Goal: Transaction & Acquisition: Download file/media

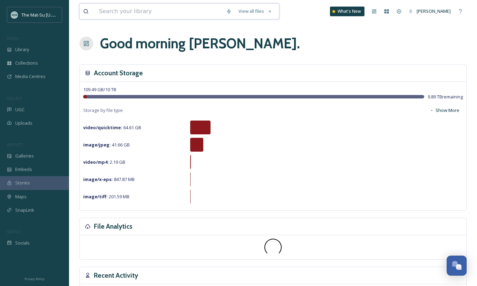
click at [154, 13] on input at bounding box center [159, 11] width 127 height 15
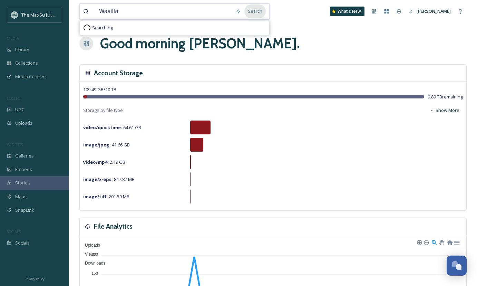
type input "Wasilla"
click at [261, 13] on div "Search" at bounding box center [254, 10] width 21 height 13
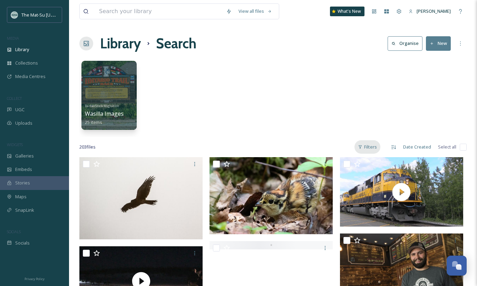
click at [371, 145] on div "Filters" at bounding box center [368, 146] width 26 height 13
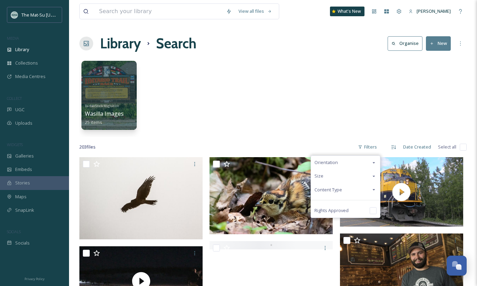
click at [346, 190] on div "Content Type" at bounding box center [345, 189] width 69 height 13
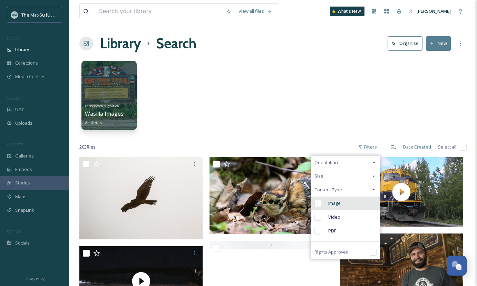
click at [320, 203] on input "checkbox" at bounding box center [318, 203] width 7 height 7
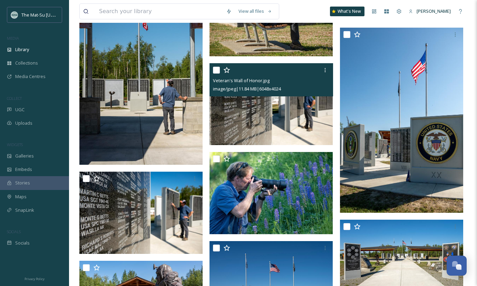
scroll to position [446, 0]
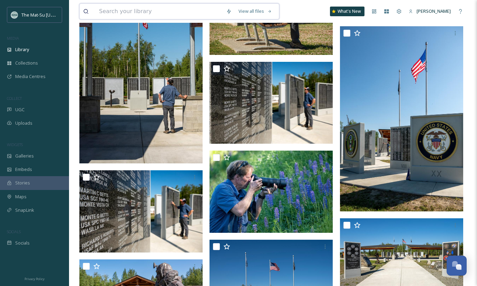
click at [122, 12] on input at bounding box center [159, 11] width 127 height 15
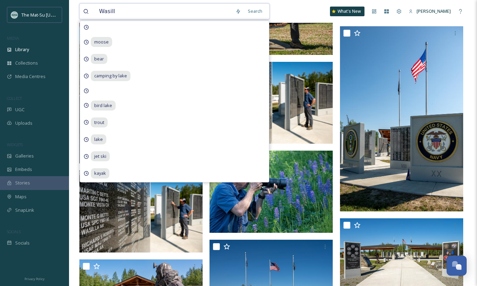
type input "Wasilla"
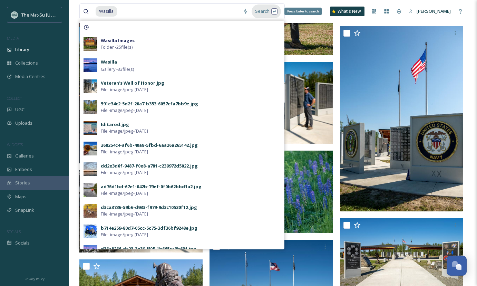
click at [264, 11] on div "Search Press Enter to search" at bounding box center [266, 10] width 29 height 13
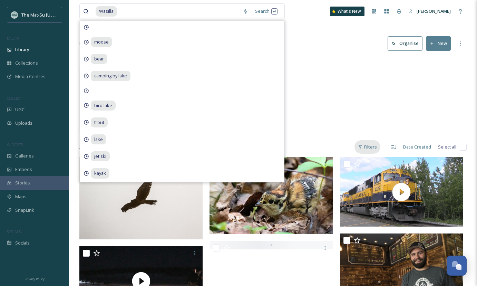
click at [371, 148] on div "Filters" at bounding box center [368, 146] width 26 height 13
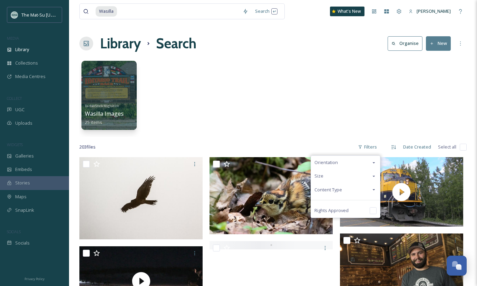
click at [346, 190] on div "Content Type" at bounding box center [345, 189] width 69 height 13
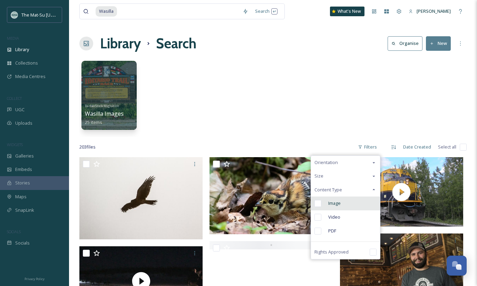
click at [321, 204] on input "checkbox" at bounding box center [318, 203] width 7 height 7
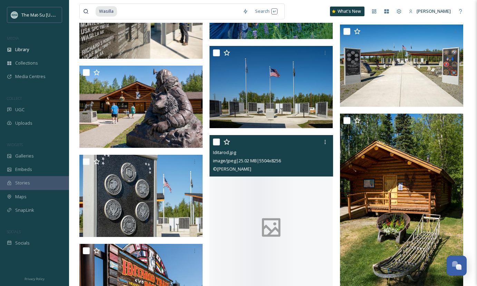
scroll to position [640, 0]
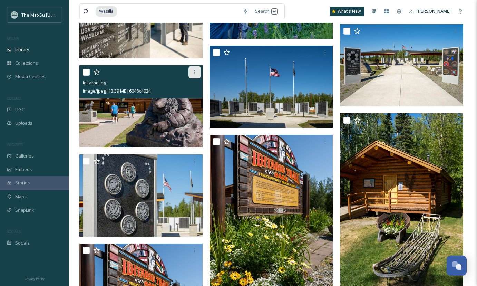
click at [195, 72] on icon at bounding box center [194, 72] width 1 height 4
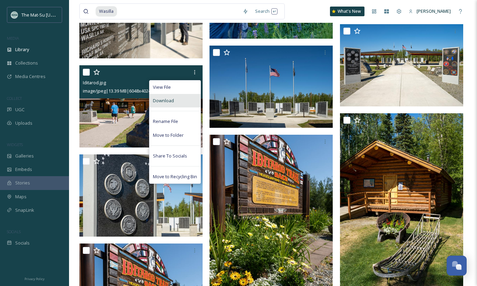
click at [177, 98] on div "Download" at bounding box center [174, 100] width 51 height 13
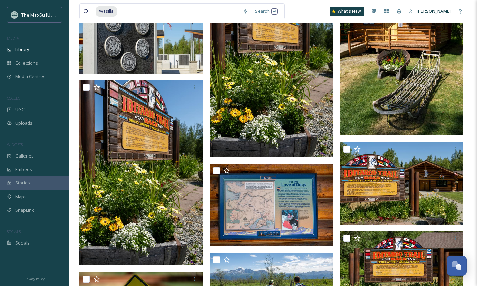
scroll to position [804, 0]
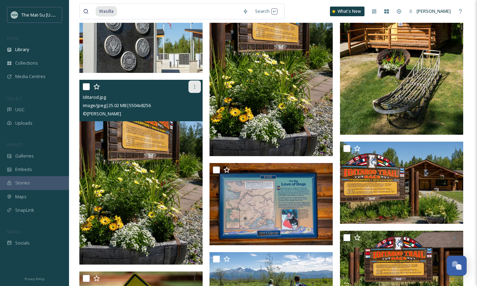
click at [193, 85] on icon at bounding box center [195, 87] width 6 height 6
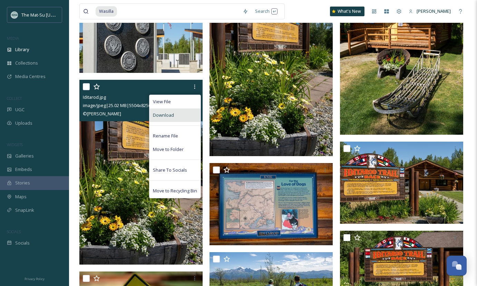
click at [171, 115] on span "Download" at bounding box center [163, 115] width 21 height 7
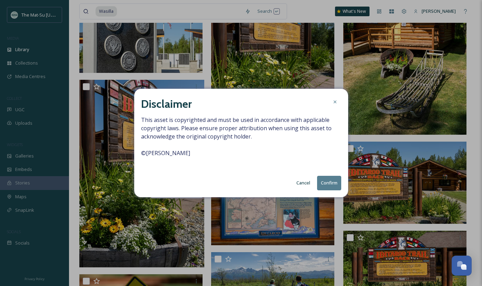
click at [330, 183] on button "Confirm" at bounding box center [329, 183] width 24 height 14
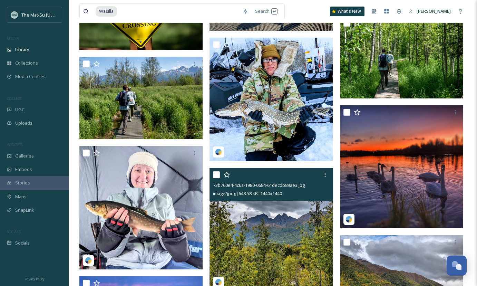
scroll to position [1111, 0]
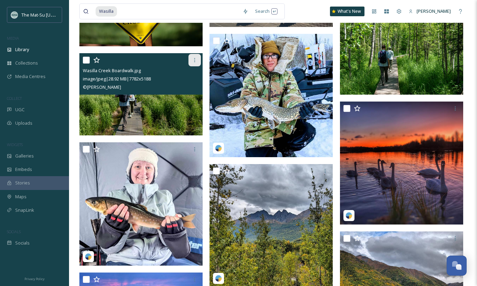
click at [195, 59] on icon at bounding box center [195, 60] width 6 height 6
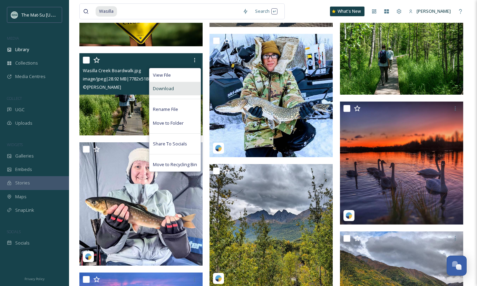
click at [172, 87] on span "Download" at bounding box center [163, 88] width 21 height 7
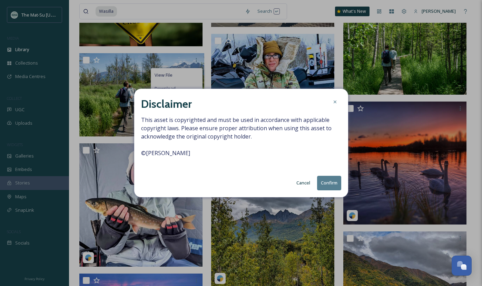
click at [330, 181] on button "Confirm" at bounding box center [329, 183] width 24 height 14
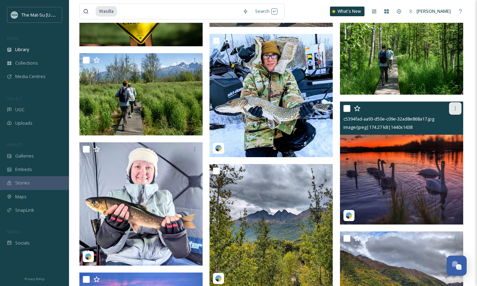
click at [455, 108] on icon at bounding box center [455, 108] width 1 height 4
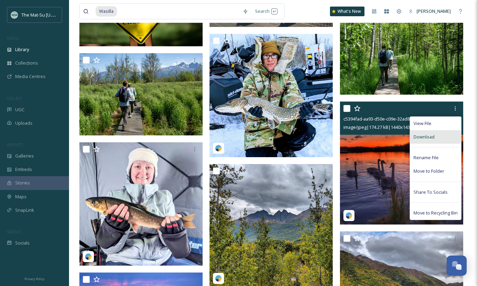
click at [434, 135] on span "Download" at bounding box center [424, 137] width 21 height 7
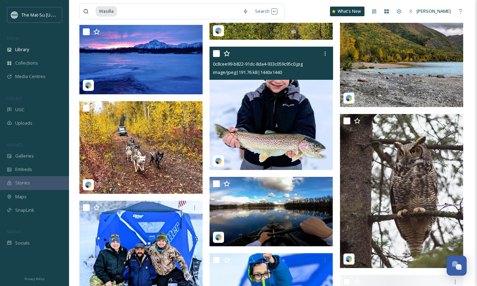
scroll to position [1360, 0]
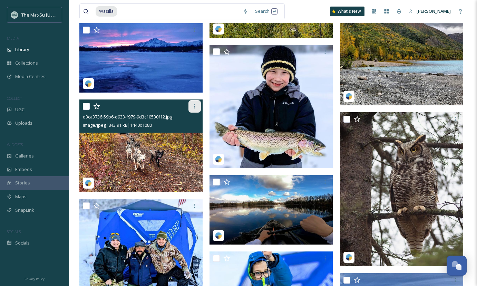
click at [195, 104] on icon at bounding box center [195, 107] width 6 height 6
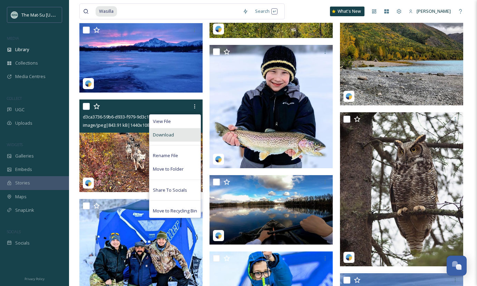
click at [178, 134] on div "Download" at bounding box center [174, 134] width 51 height 13
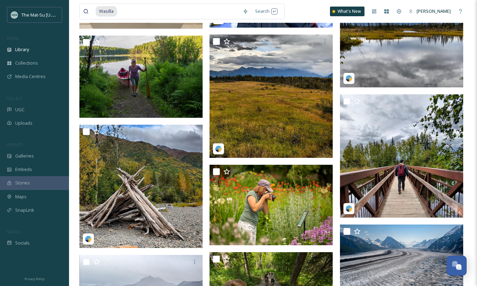
scroll to position [2871, 0]
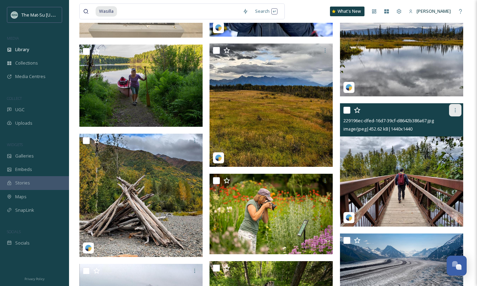
click at [456, 109] on icon at bounding box center [456, 110] width 6 height 6
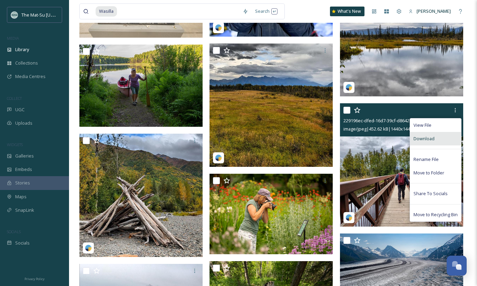
click at [425, 140] on span "Download" at bounding box center [424, 138] width 21 height 7
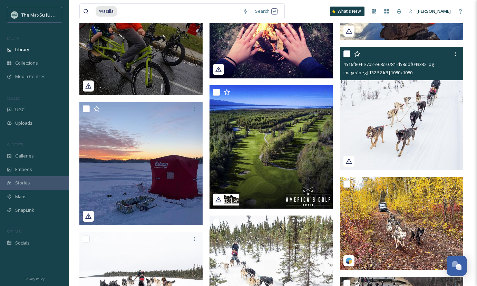
scroll to position [3325, 0]
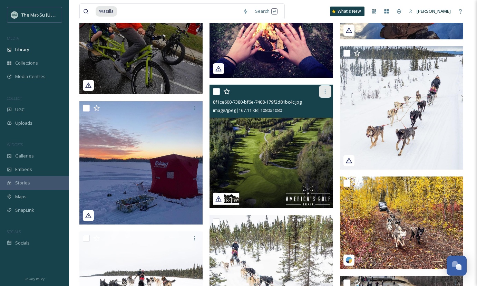
click at [325, 90] on icon at bounding box center [325, 92] width 6 height 6
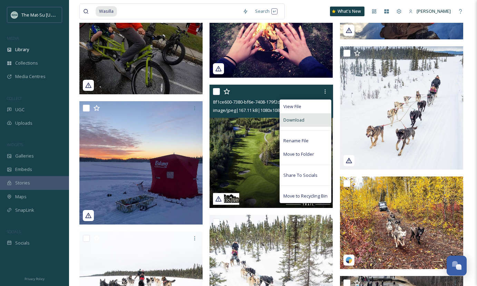
click at [299, 120] on span "Download" at bounding box center [293, 120] width 21 height 7
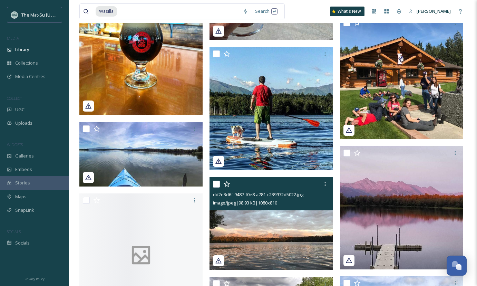
scroll to position [5955, 0]
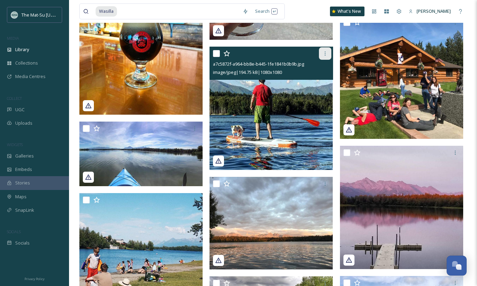
click at [326, 52] on icon at bounding box center [325, 54] width 6 height 6
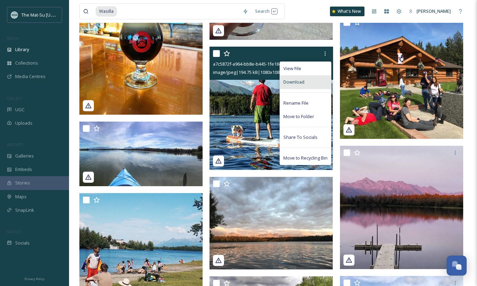
click at [302, 83] on span "Download" at bounding box center [293, 82] width 21 height 7
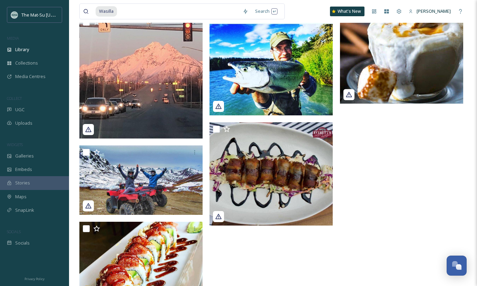
scroll to position [7052, 0]
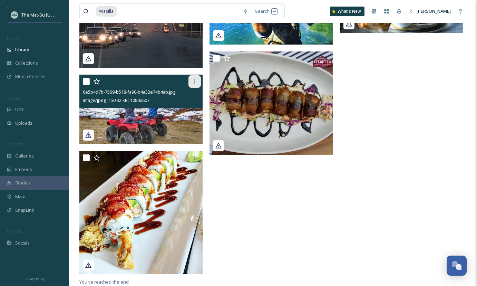
click at [196, 79] on icon at bounding box center [195, 82] width 6 height 6
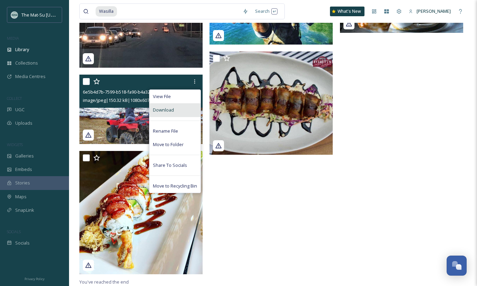
click at [169, 109] on span "Download" at bounding box center [163, 110] width 21 height 7
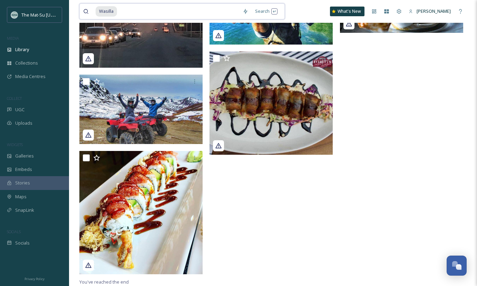
click at [117, 14] on div "Wasilla" at bounding box center [168, 11] width 144 height 15
type input "W"
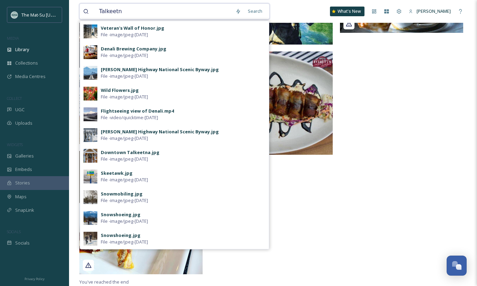
type input "Talkeetna"
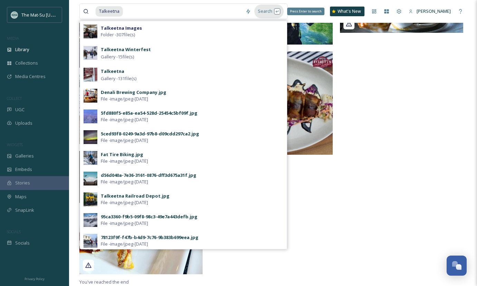
click at [267, 11] on div "Search Press Enter to search" at bounding box center [268, 10] width 29 height 13
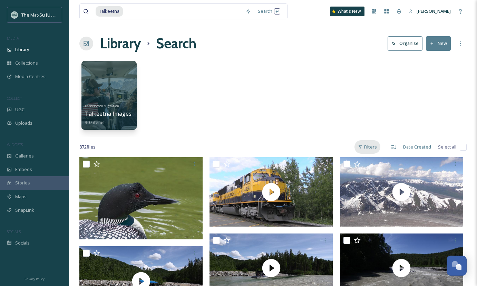
click at [373, 147] on div "Filters" at bounding box center [368, 146] width 26 height 13
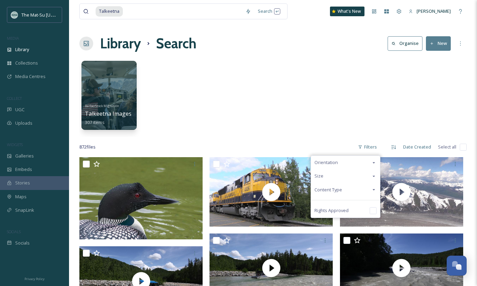
click at [334, 191] on span "Content Type" at bounding box center [329, 189] width 28 height 7
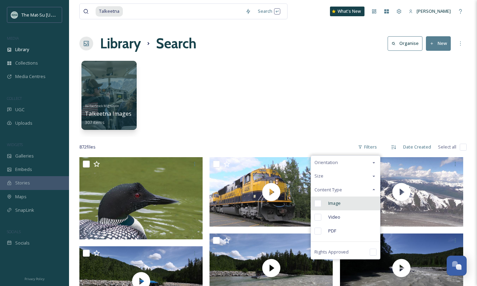
click at [319, 202] on input "checkbox" at bounding box center [318, 203] width 7 height 7
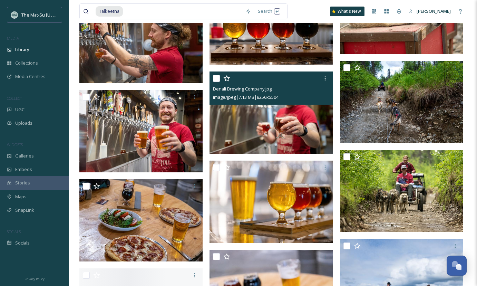
scroll to position [5306, 0]
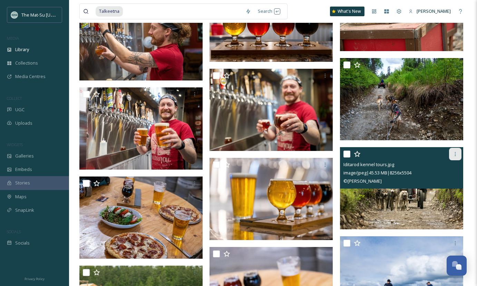
click at [455, 152] on icon at bounding box center [455, 154] width 1 height 4
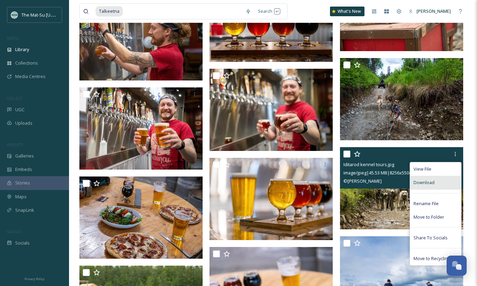
click at [430, 180] on span "Download" at bounding box center [424, 182] width 21 height 7
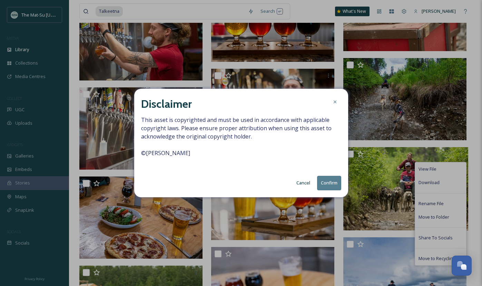
click at [332, 183] on button "Confirm" at bounding box center [329, 183] width 24 height 14
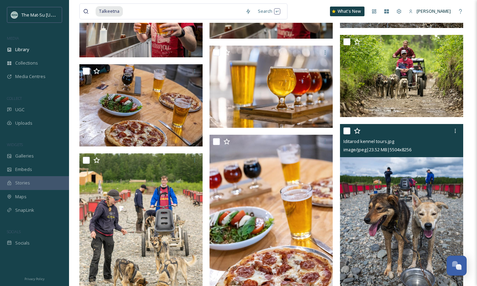
scroll to position [5412, 0]
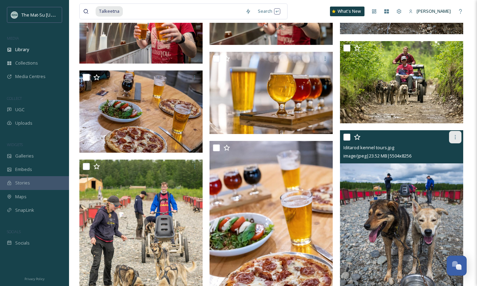
click at [456, 137] on icon at bounding box center [456, 137] width 6 height 6
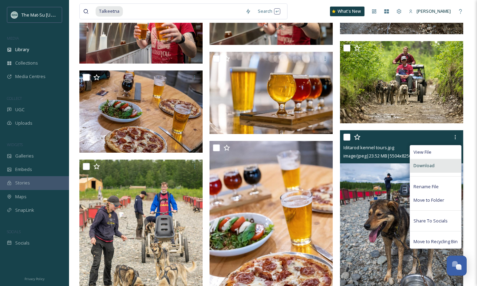
click at [421, 163] on span "Download" at bounding box center [424, 165] width 21 height 7
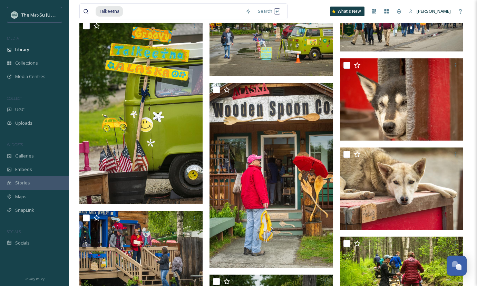
scroll to position [6676, 0]
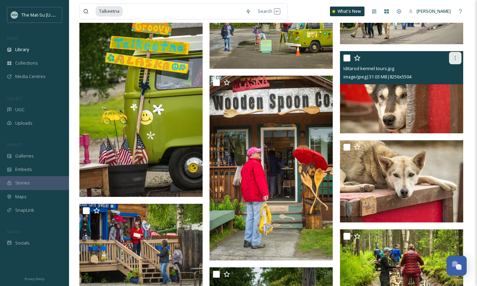
click at [456, 58] on icon at bounding box center [456, 58] width 6 height 6
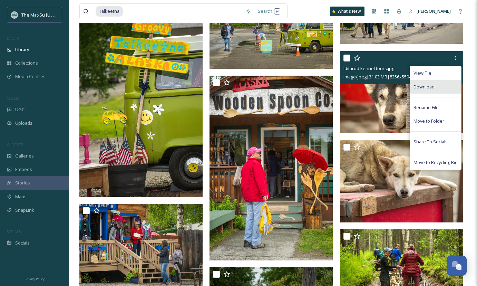
click at [427, 85] on span "Download" at bounding box center [424, 87] width 21 height 7
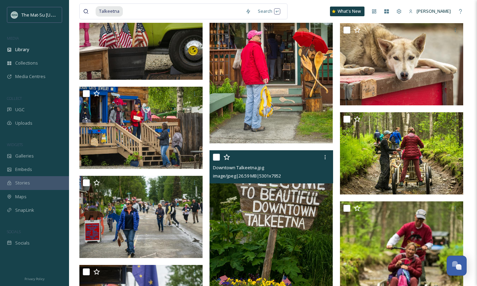
scroll to position [6757, 0]
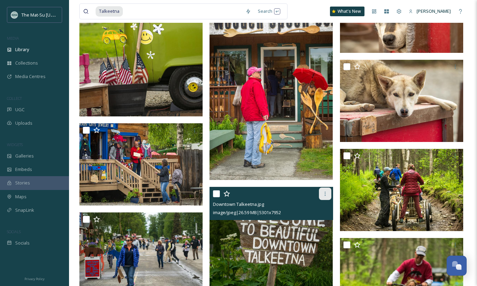
click at [325, 193] on icon at bounding box center [325, 194] width 6 height 6
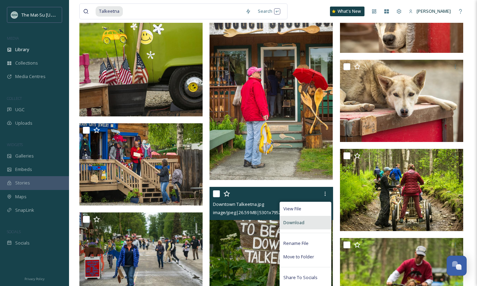
click at [305, 221] on div "Download" at bounding box center [305, 222] width 51 height 13
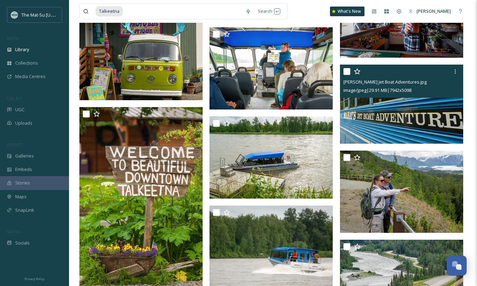
scroll to position [8883, 0]
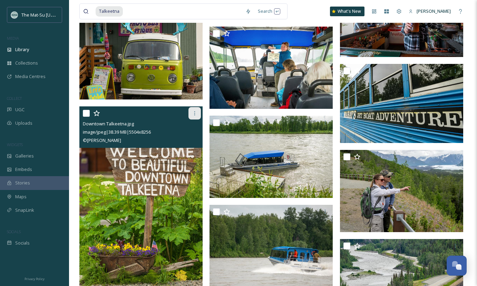
click at [196, 114] on icon at bounding box center [195, 113] width 6 height 6
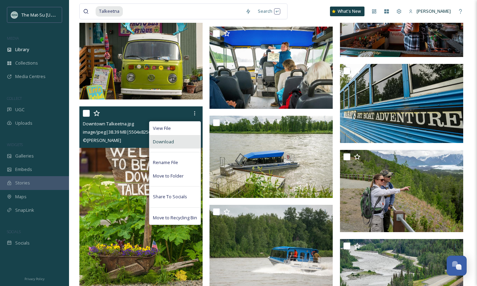
click at [183, 144] on div "Download" at bounding box center [174, 141] width 51 height 13
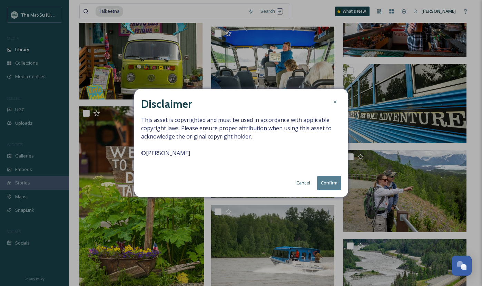
click at [328, 180] on button "Confirm" at bounding box center [329, 183] width 24 height 14
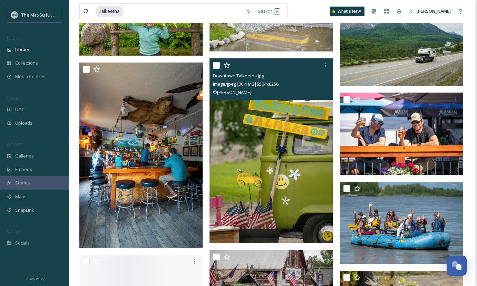
scroll to position [9212, 0]
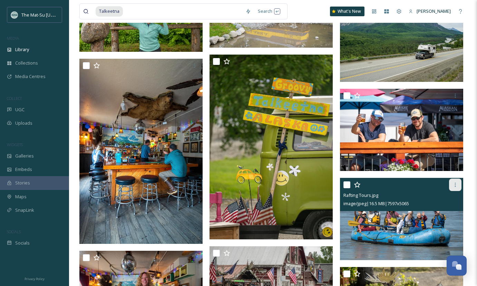
click at [455, 184] on icon at bounding box center [456, 185] width 6 height 6
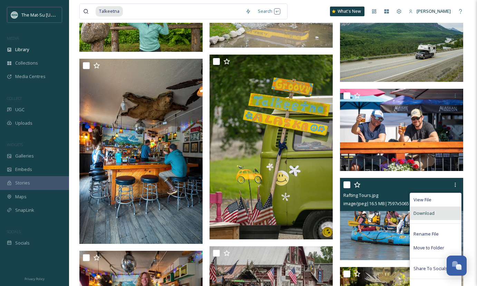
click at [430, 213] on span "Download" at bounding box center [424, 213] width 21 height 7
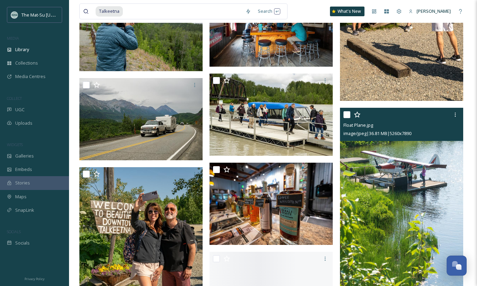
scroll to position [9652, 0]
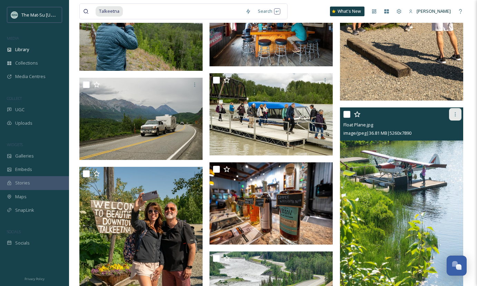
click at [456, 115] on icon at bounding box center [456, 115] width 6 height 6
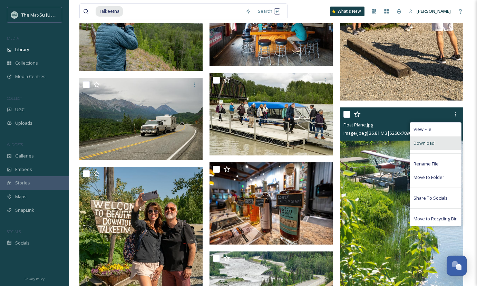
click at [419, 141] on span "Download" at bounding box center [424, 143] width 21 height 7
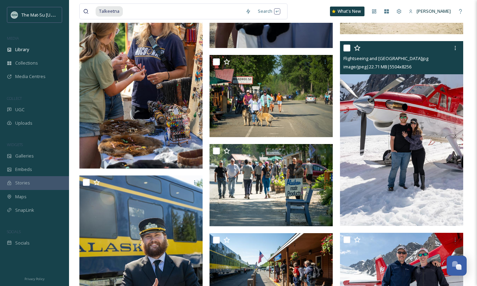
scroll to position [11392, 0]
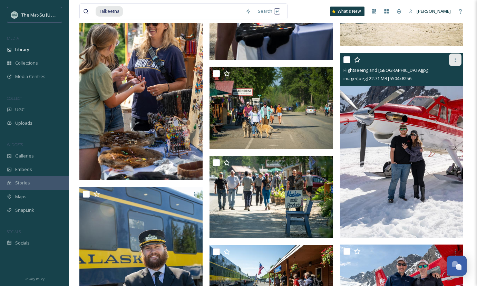
click at [455, 60] on icon at bounding box center [456, 60] width 6 height 6
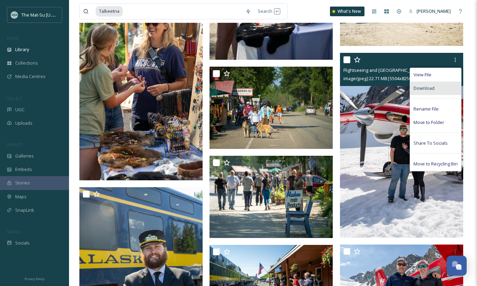
click at [425, 88] on span "Download" at bounding box center [424, 88] width 21 height 7
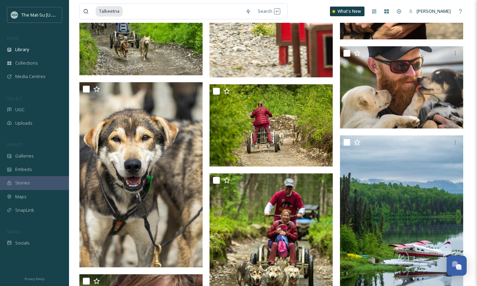
scroll to position [7614, 0]
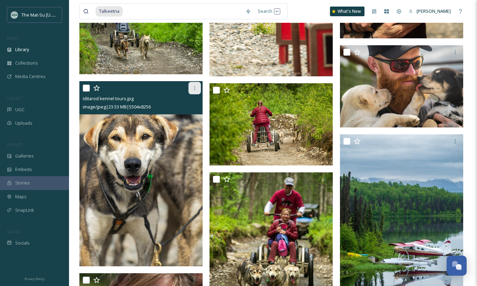
click at [195, 89] on icon at bounding box center [195, 88] width 6 height 6
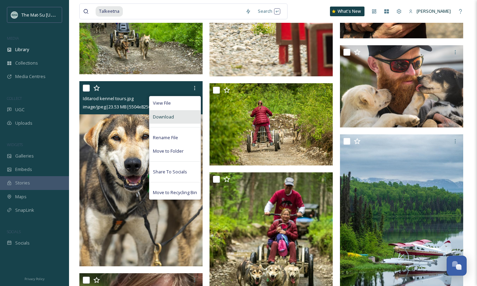
click at [171, 117] on span "Download" at bounding box center [163, 117] width 21 height 7
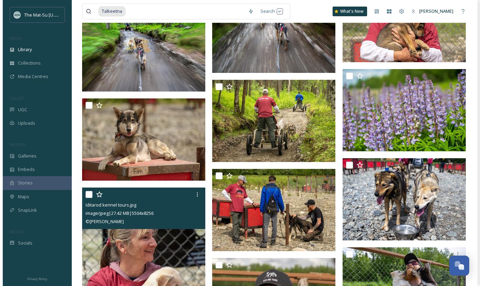
scroll to position [5830, 0]
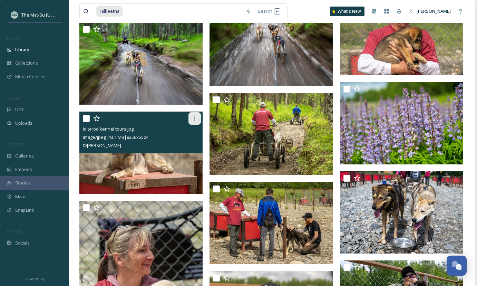
click at [195, 116] on icon at bounding box center [195, 119] width 6 height 6
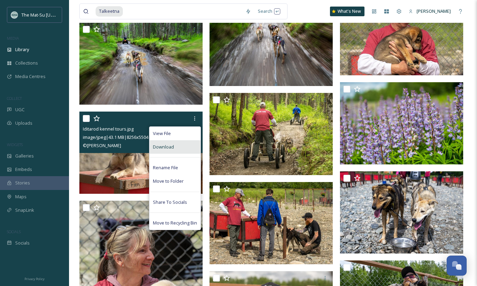
click at [182, 146] on div "Download" at bounding box center [174, 146] width 51 height 13
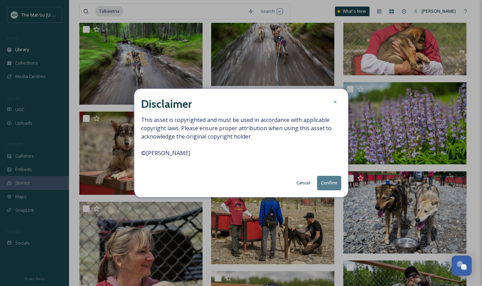
click at [330, 182] on button "Confirm" at bounding box center [329, 183] width 24 height 14
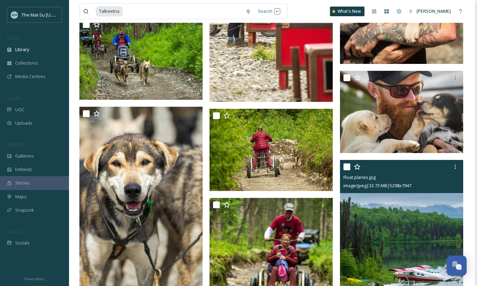
scroll to position [7588, 0]
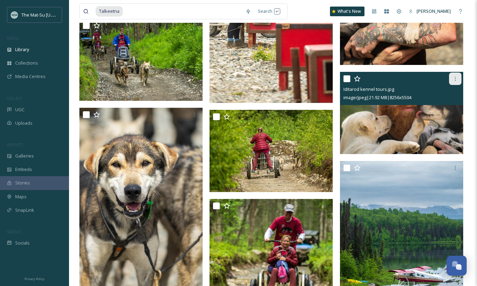
click at [456, 77] on icon at bounding box center [456, 79] width 6 height 6
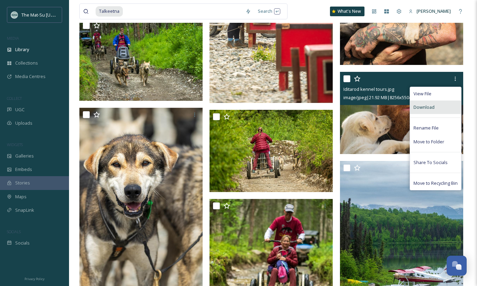
click at [427, 106] on span "Download" at bounding box center [424, 107] width 21 height 7
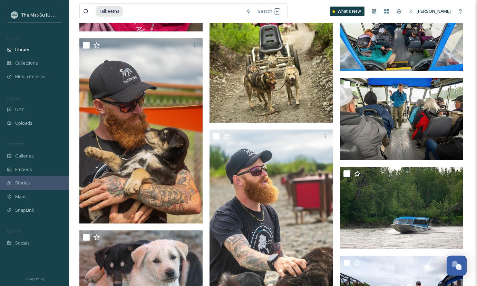
scroll to position [8043, 0]
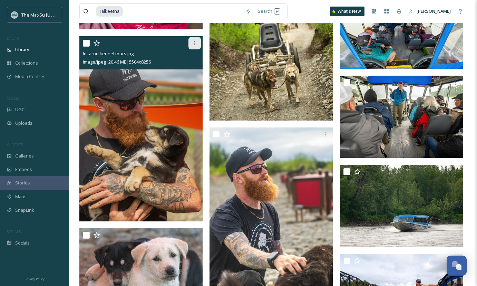
click at [195, 44] on icon at bounding box center [195, 43] width 6 height 6
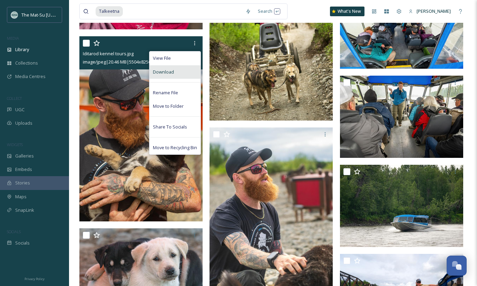
click at [174, 73] on div "Download" at bounding box center [174, 71] width 51 height 13
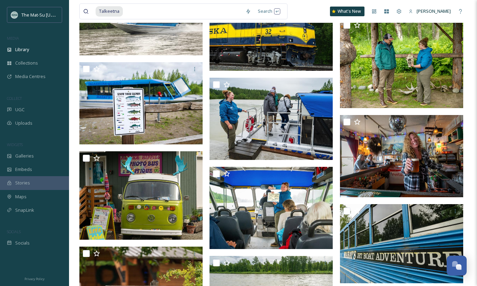
scroll to position [8744, 0]
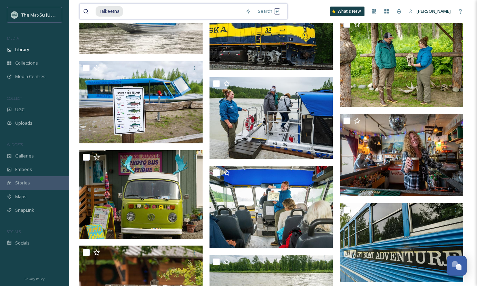
drag, startPoint x: 128, startPoint y: 10, endPoint x: 98, endPoint y: 8, distance: 30.1
click at [98, 8] on div "Talkeetna" at bounding box center [169, 11] width 146 height 15
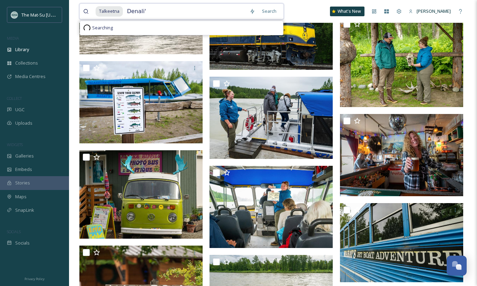
type input "Denali"
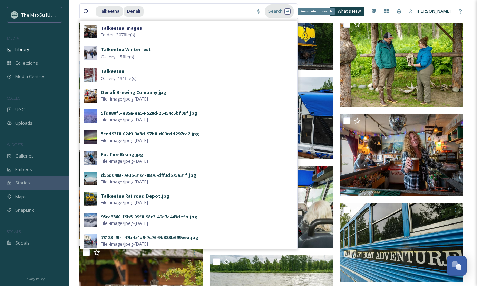
click at [276, 12] on div "Search Press Enter to search" at bounding box center [279, 10] width 29 height 13
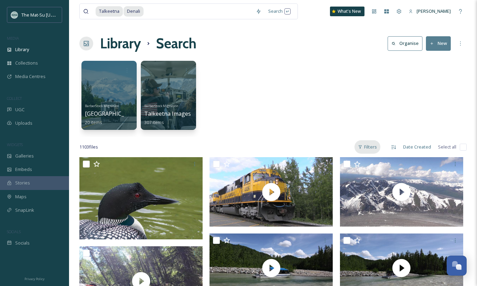
click at [373, 147] on div "Filters" at bounding box center [368, 146] width 26 height 13
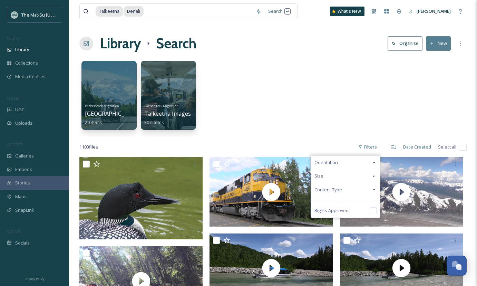
click at [332, 188] on span "Content Type" at bounding box center [329, 189] width 28 height 7
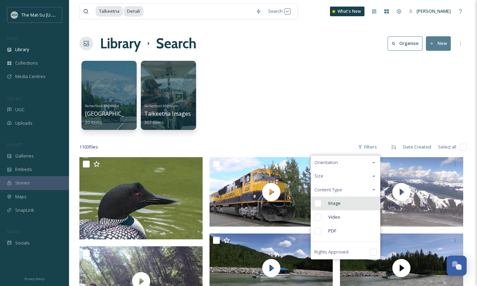
click at [319, 203] on input "checkbox" at bounding box center [318, 203] width 7 height 7
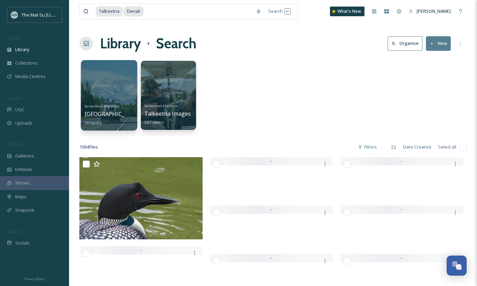
click at [116, 101] on div at bounding box center [109, 95] width 56 height 70
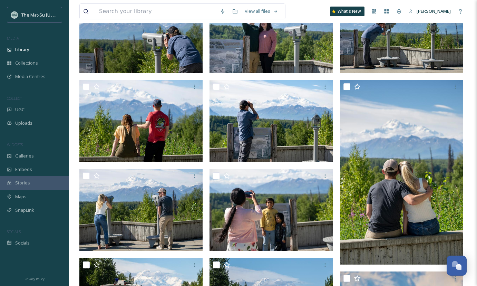
scroll to position [473, 0]
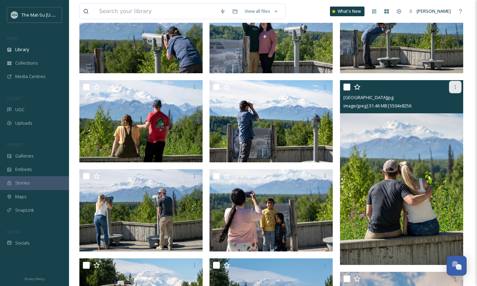
click at [455, 87] on icon at bounding box center [456, 87] width 6 height 6
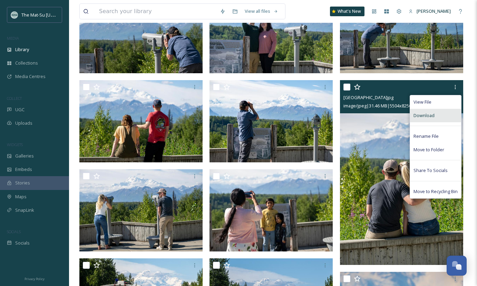
click at [426, 116] on span "Download" at bounding box center [424, 115] width 21 height 7
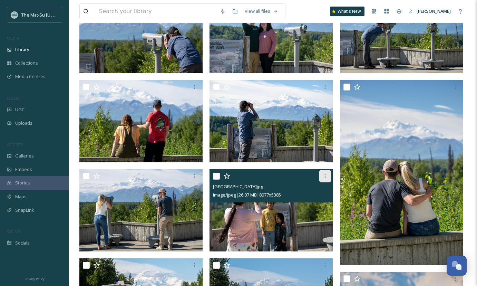
click at [326, 176] on icon at bounding box center [325, 176] width 6 height 6
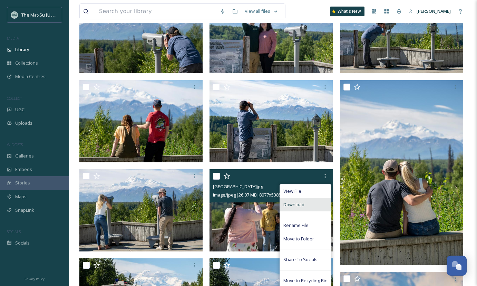
click at [294, 204] on span "Download" at bounding box center [293, 204] width 21 height 7
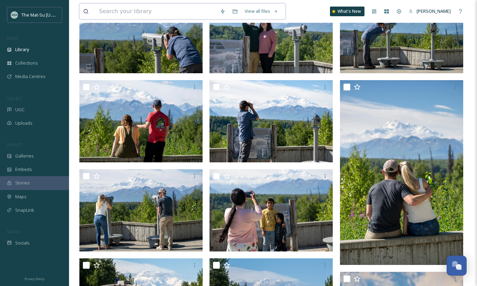
click at [117, 10] on input at bounding box center [156, 11] width 121 height 15
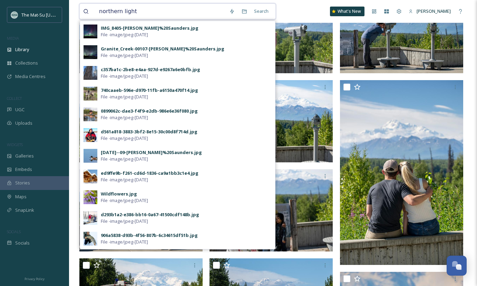
type input "northern lights"
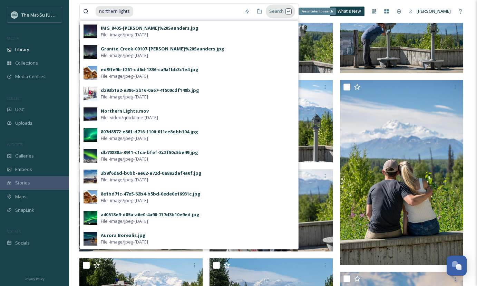
click at [275, 11] on div "Search Press Enter to search" at bounding box center [280, 10] width 29 height 13
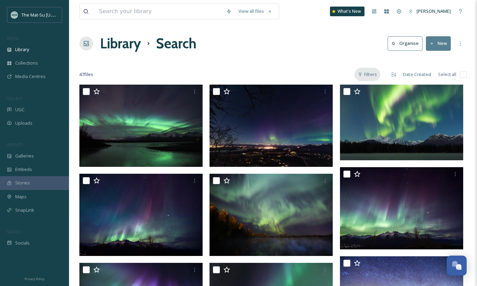
click at [371, 76] on div "Filters" at bounding box center [368, 74] width 26 height 13
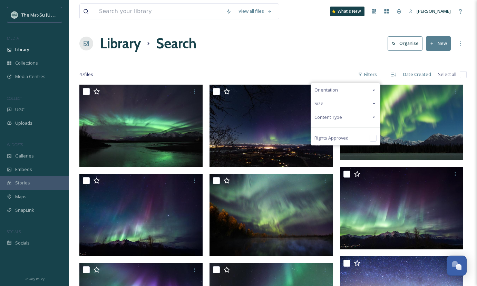
click at [329, 117] on span "Content Type" at bounding box center [329, 117] width 28 height 7
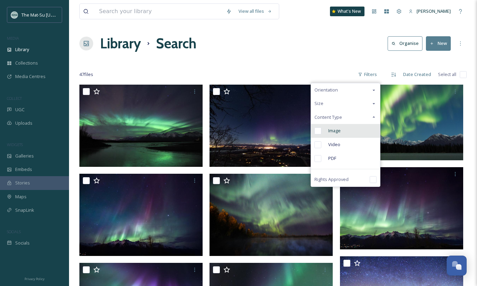
click at [319, 131] on input "checkbox" at bounding box center [318, 130] width 7 height 7
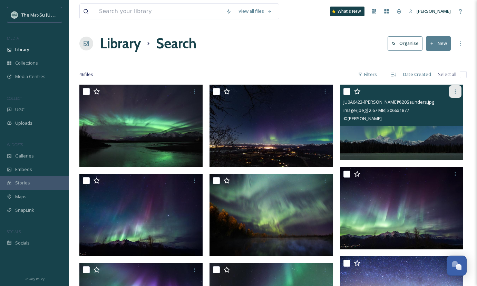
click at [455, 90] on icon at bounding box center [456, 92] width 6 height 6
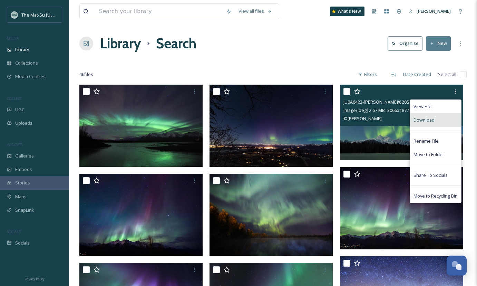
click at [428, 119] on span "Download" at bounding box center [424, 120] width 21 height 7
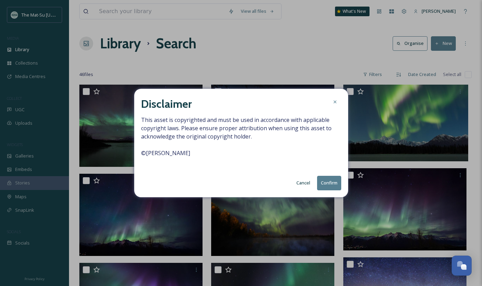
click at [326, 182] on button "Confirm" at bounding box center [329, 183] width 24 height 14
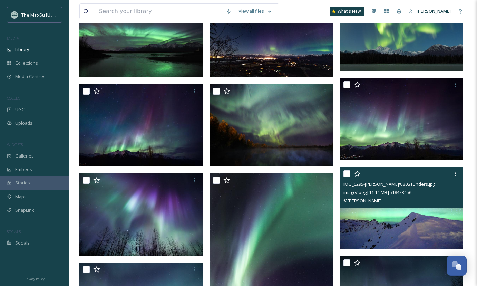
scroll to position [88, 0]
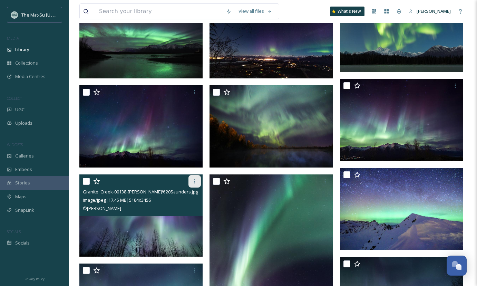
click at [195, 183] on icon at bounding box center [194, 181] width 1 height 4
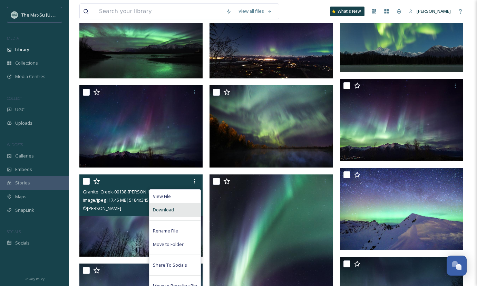
click at [174, 210] on div "Download" at bounding box center [174, 209] width 51 height 13
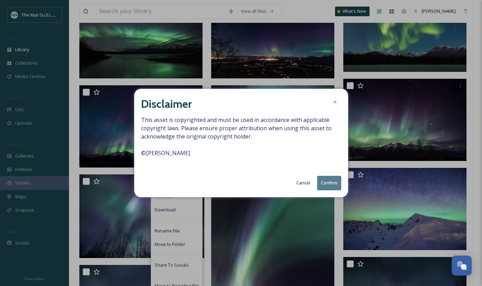
click at [330, 182] on button "Confirm" at bounding box center [329, 183] width 24 height 14
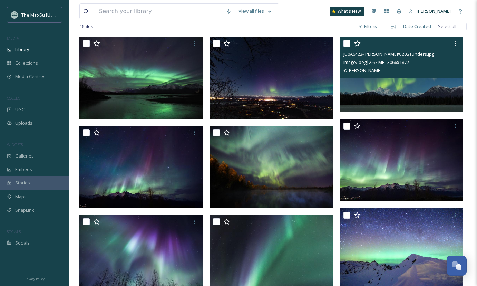
scroll to position [49, 0]
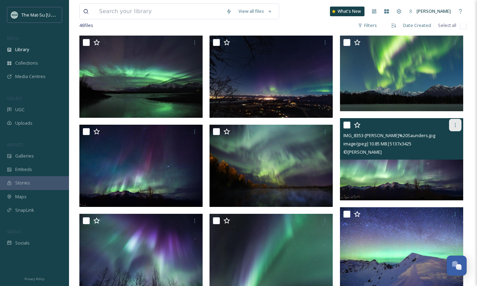
click at [454, 126] on icon at bounding box center [456, 125] width 6 height 6
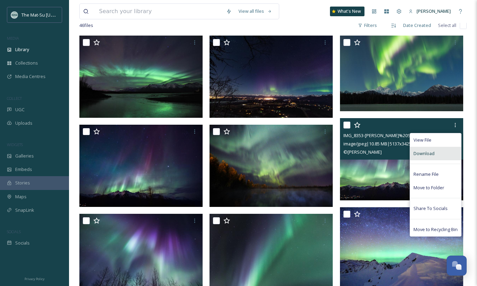
click at [421, 154] on span "Download" at bounding box center [424, 153] width 21 height 7
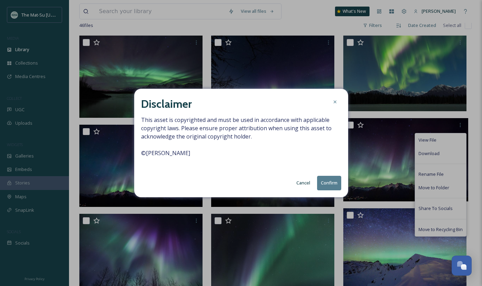
click at [331, 184] on button "Confirm" at bounding box center [329, 183] width 24 height 14
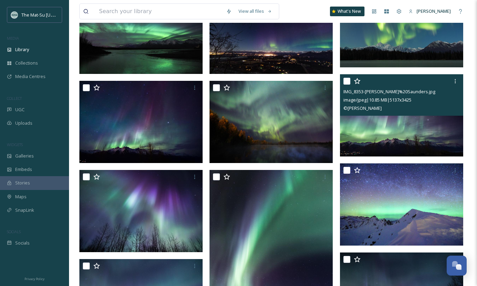
scroll to position [96, 0]
